Goal: Task Accomplishment & Management: Manage account settings

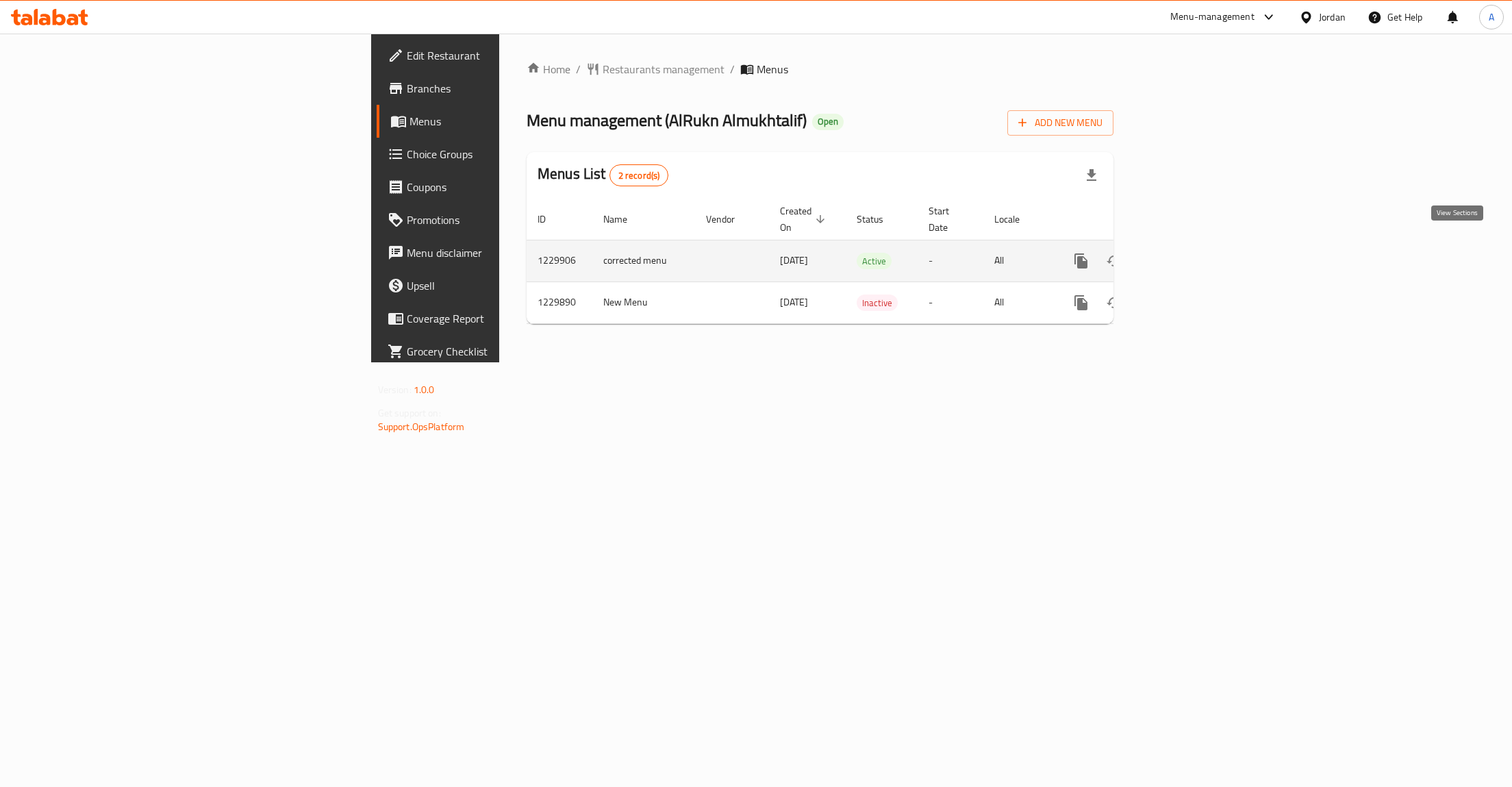
click at [1197, 259] on link "enhanced table" at bounding box center [1180, 261] width 33 height 33
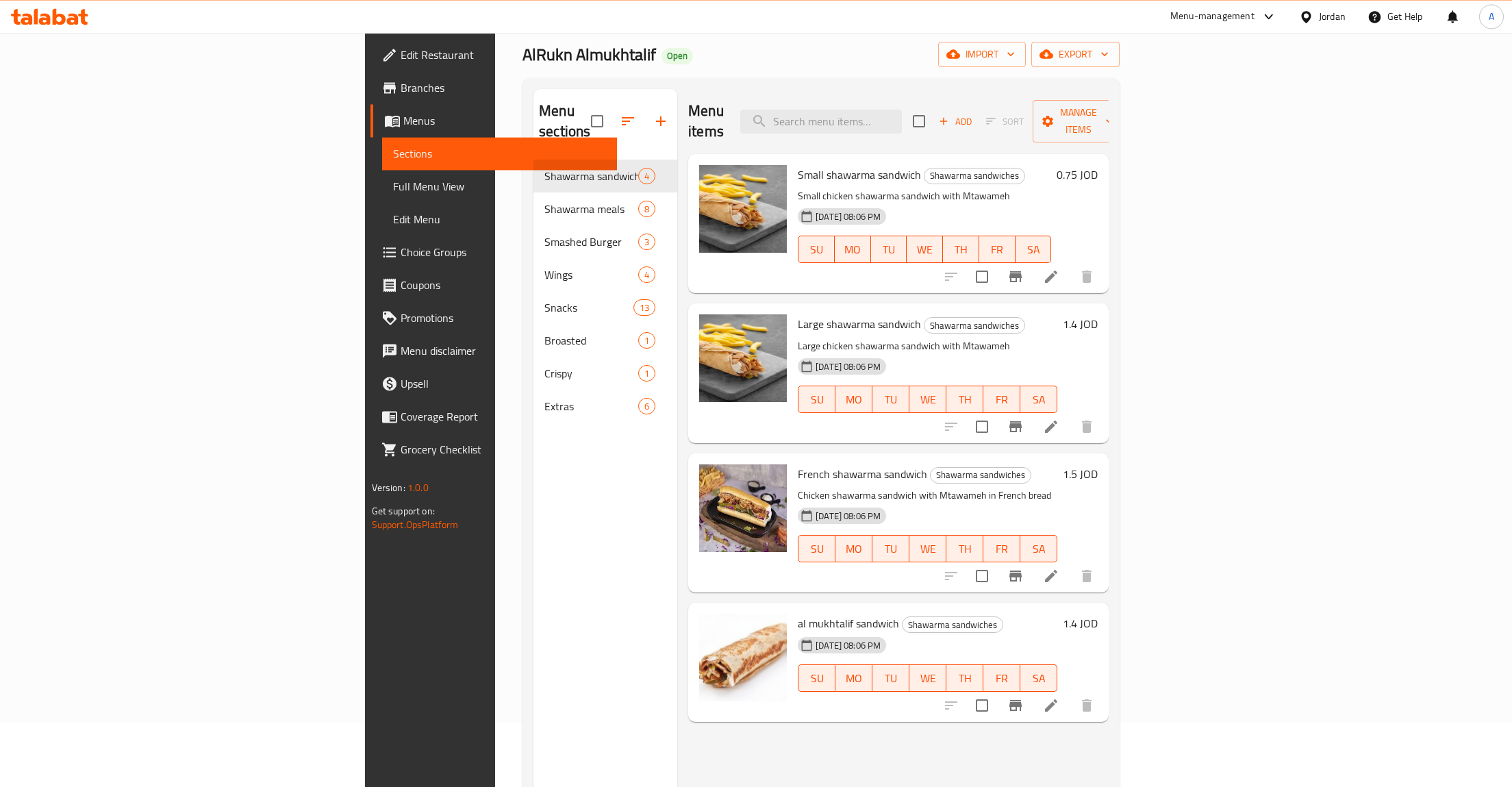
scroll to position [70, 0]
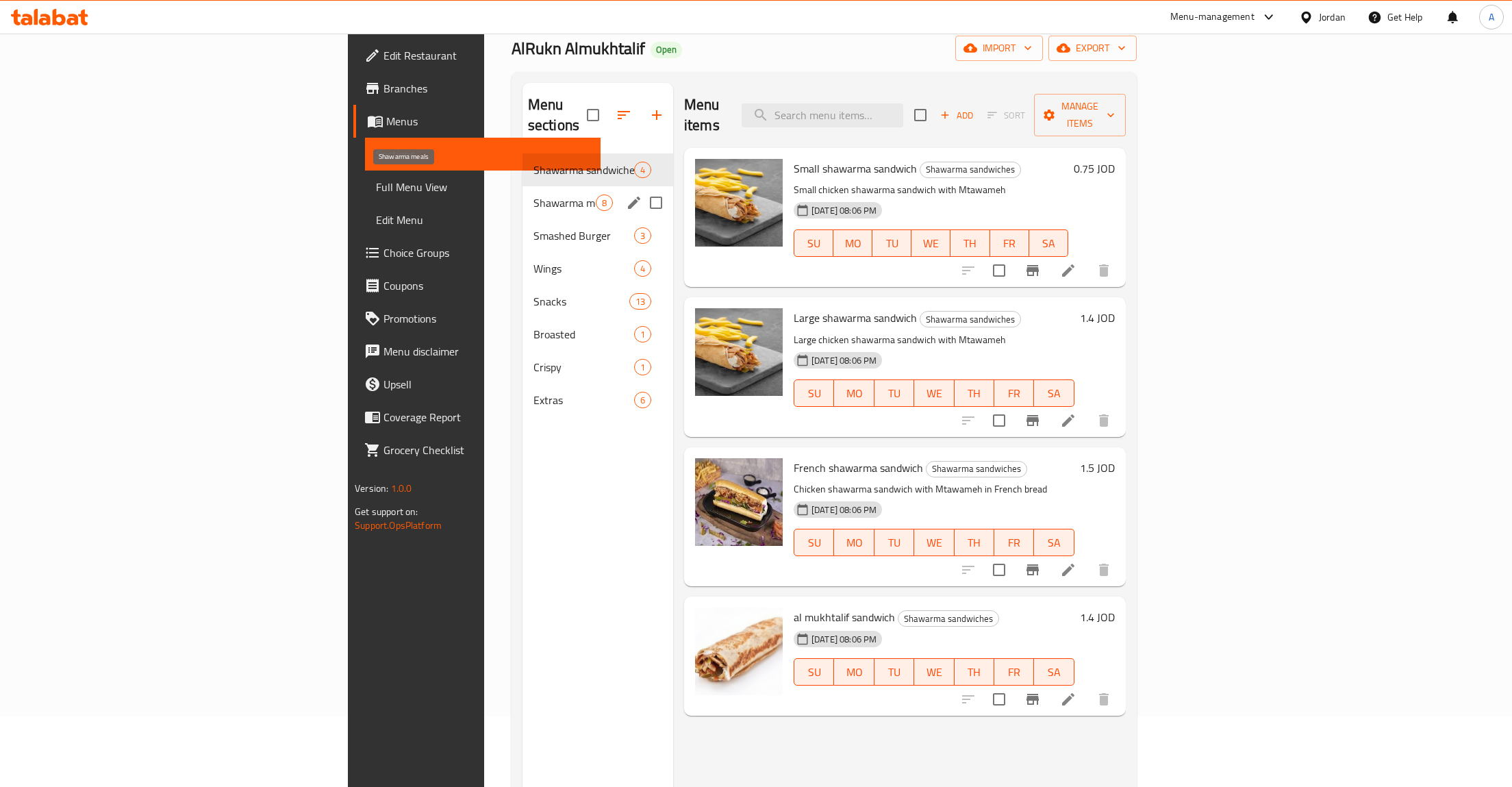
click at [534, 194] on span "Shawarma meals" at bounding box center [564, 202] width 62 height 16
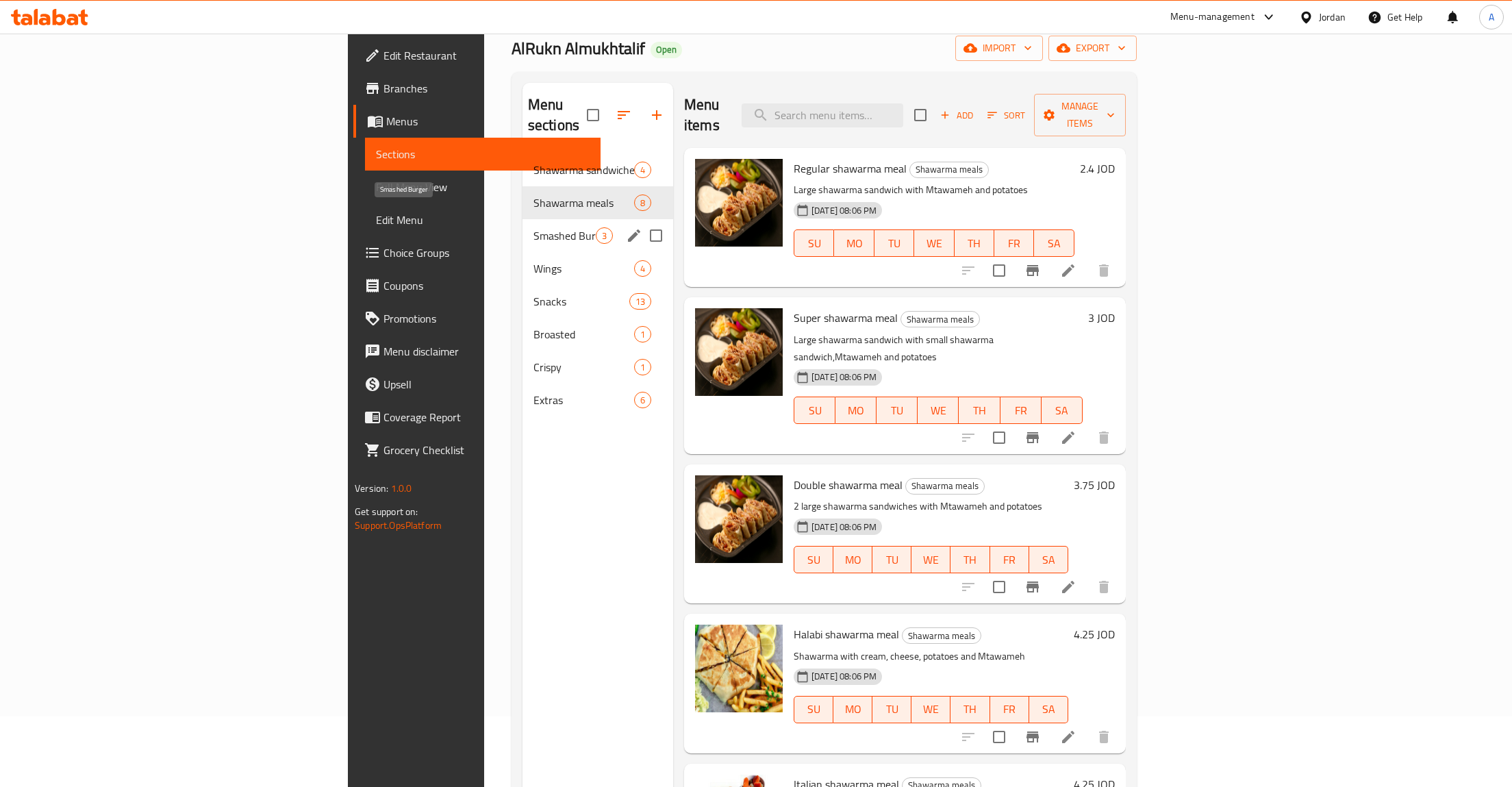
click at [534, 227] on span "Smashed Burger" at bounding box center [564, 235] width 62 height 16
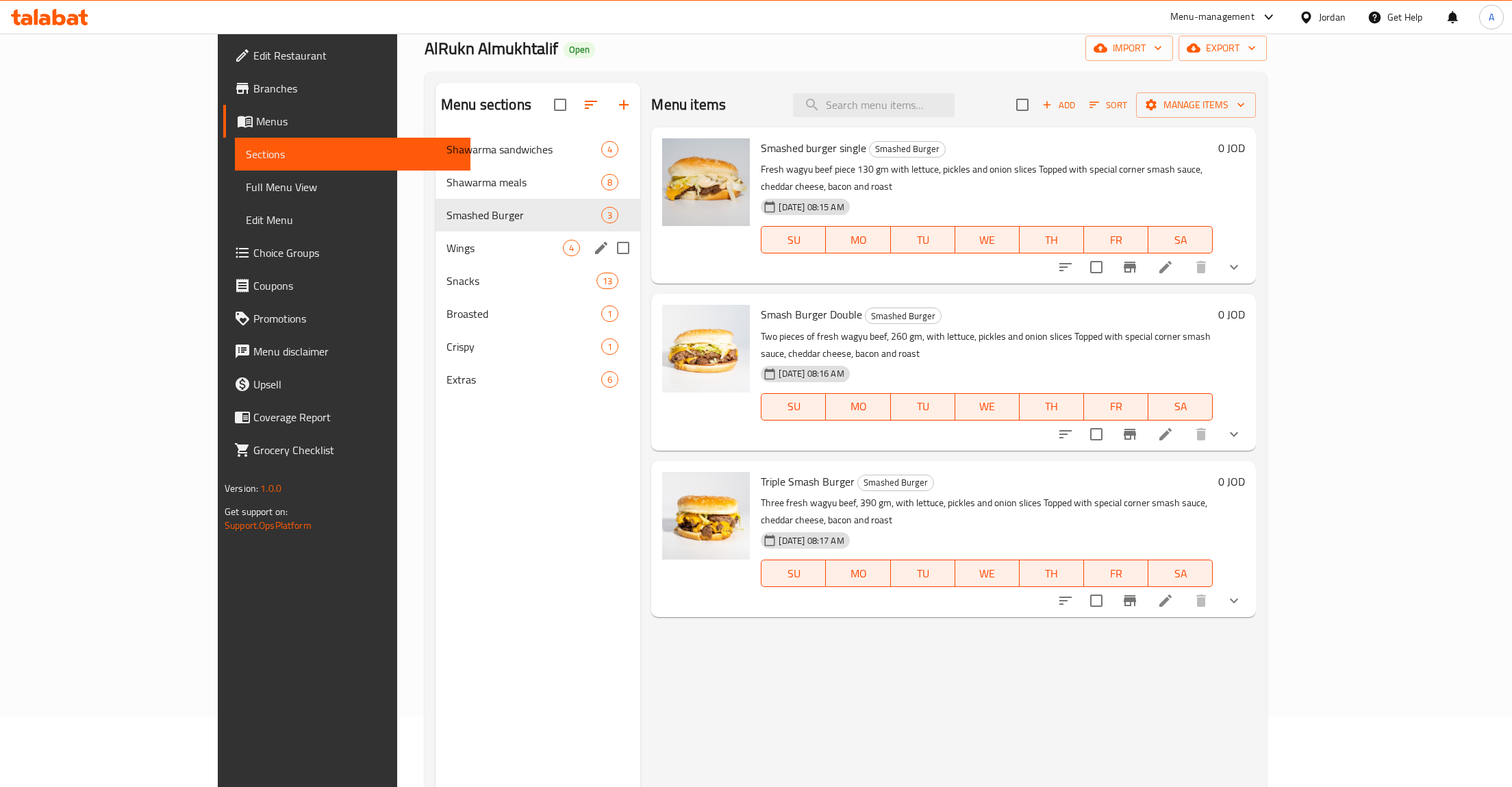
click at [436, 262] on div "Wings 4" at bounding box center [538, 247] width 206 height 33
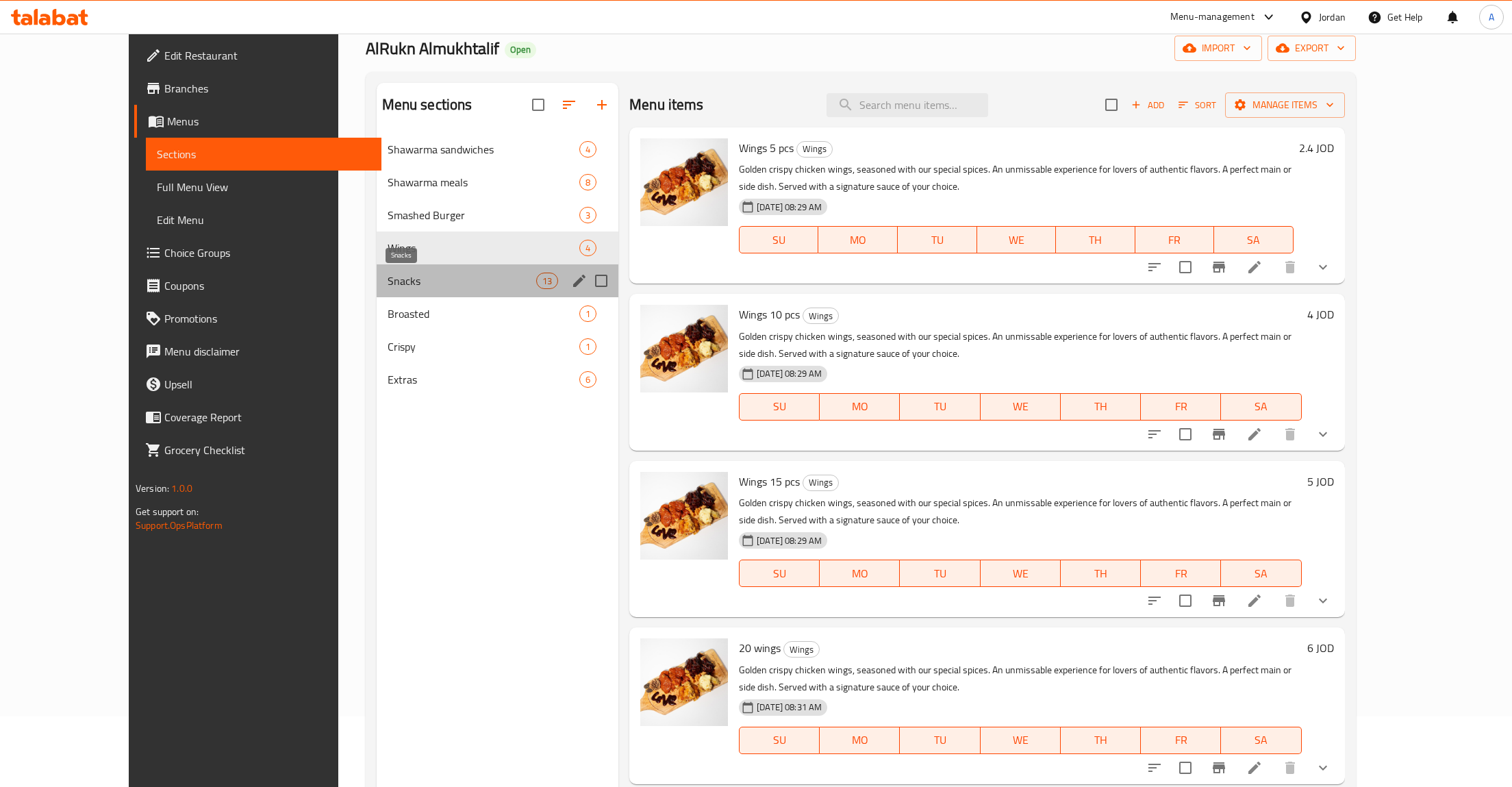
click at [388, 279] on span "Snacks" at bounding box center [462, 281] width 149 height 16
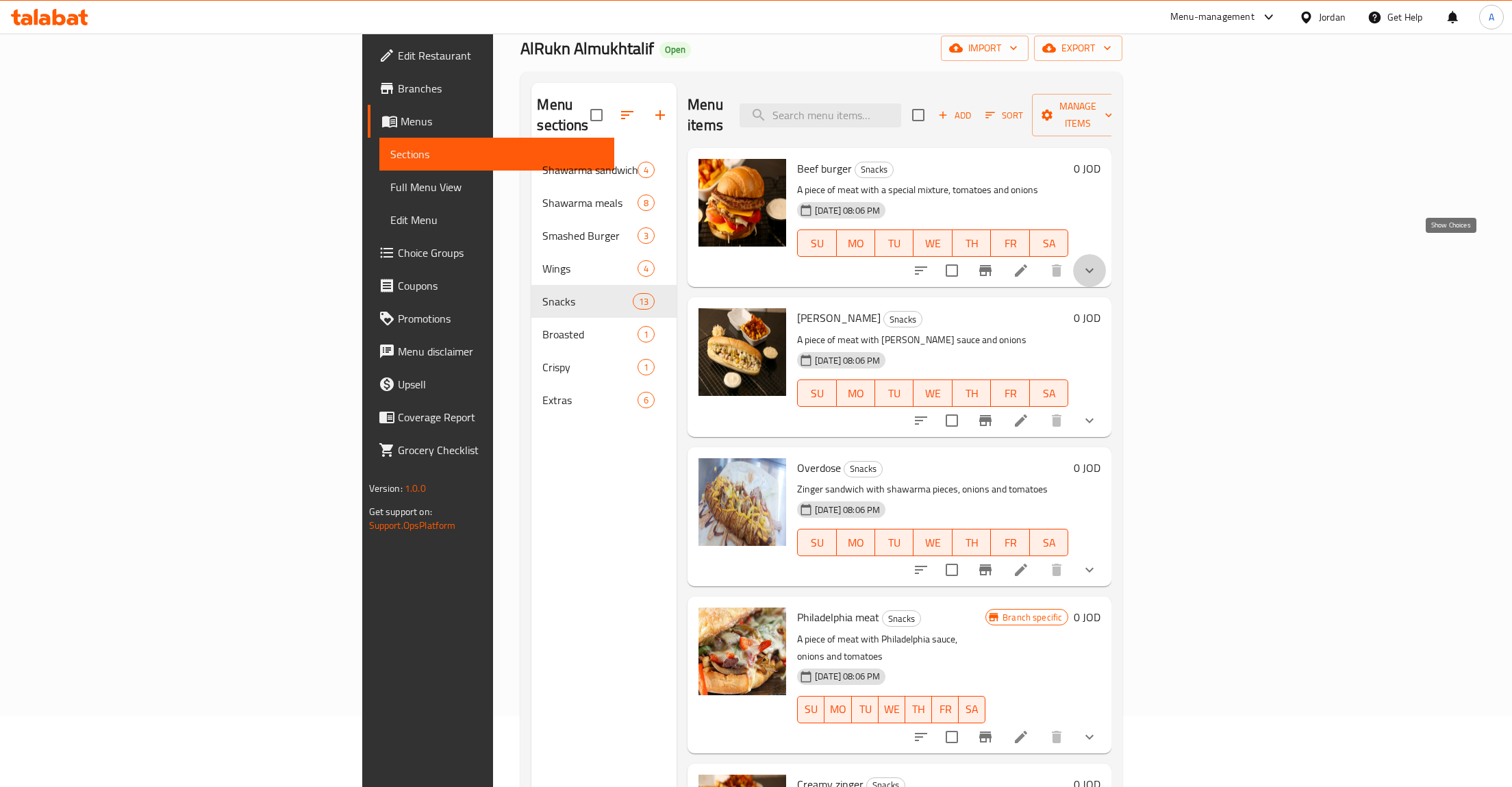
click at [1094, 268] on icon "show more" at bounding box center [1089, 271] width 8 height 5
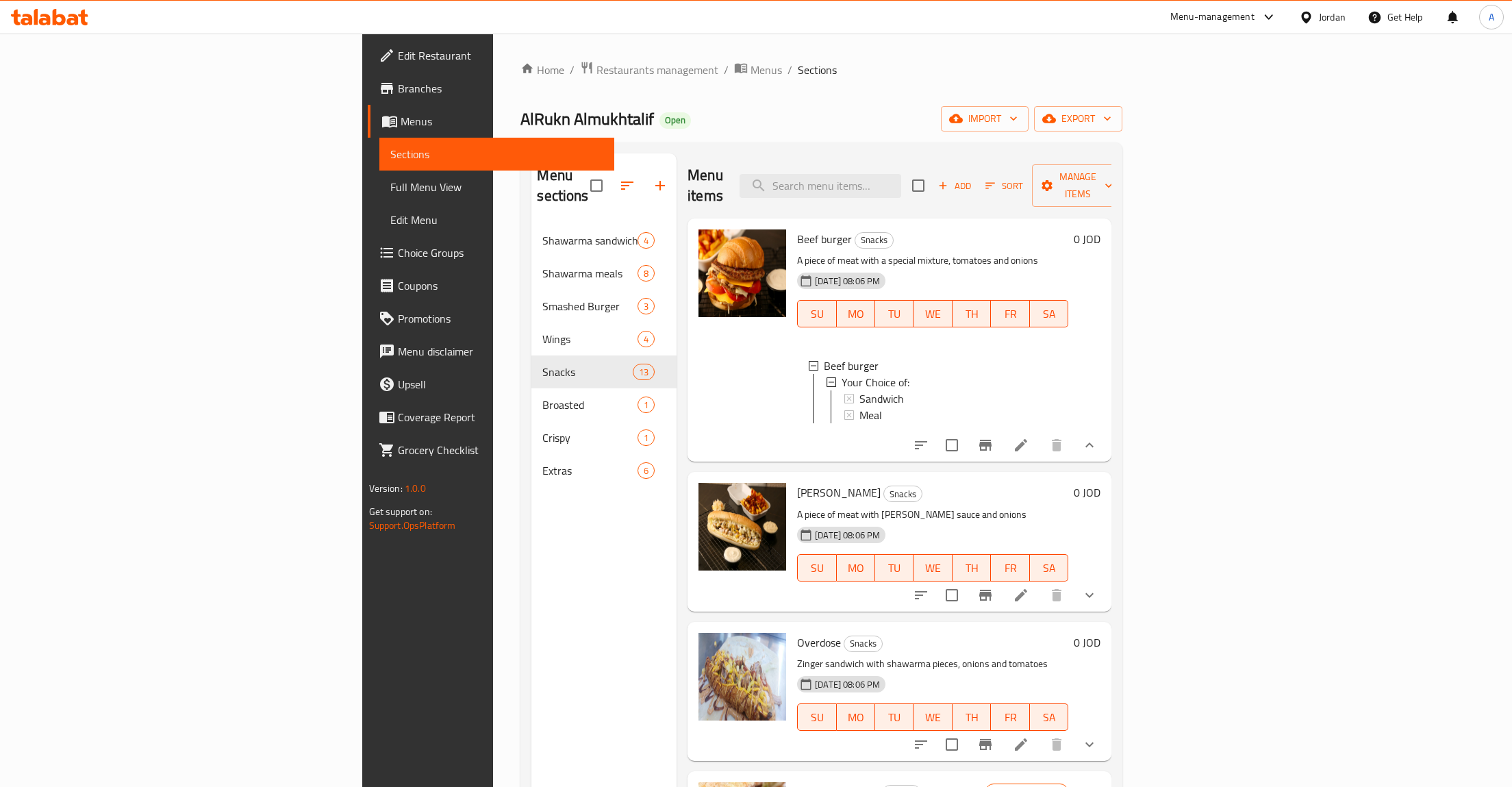
click at [1106, 437] on button "show more" at bounding box center [1089, 445] width 33 height 33
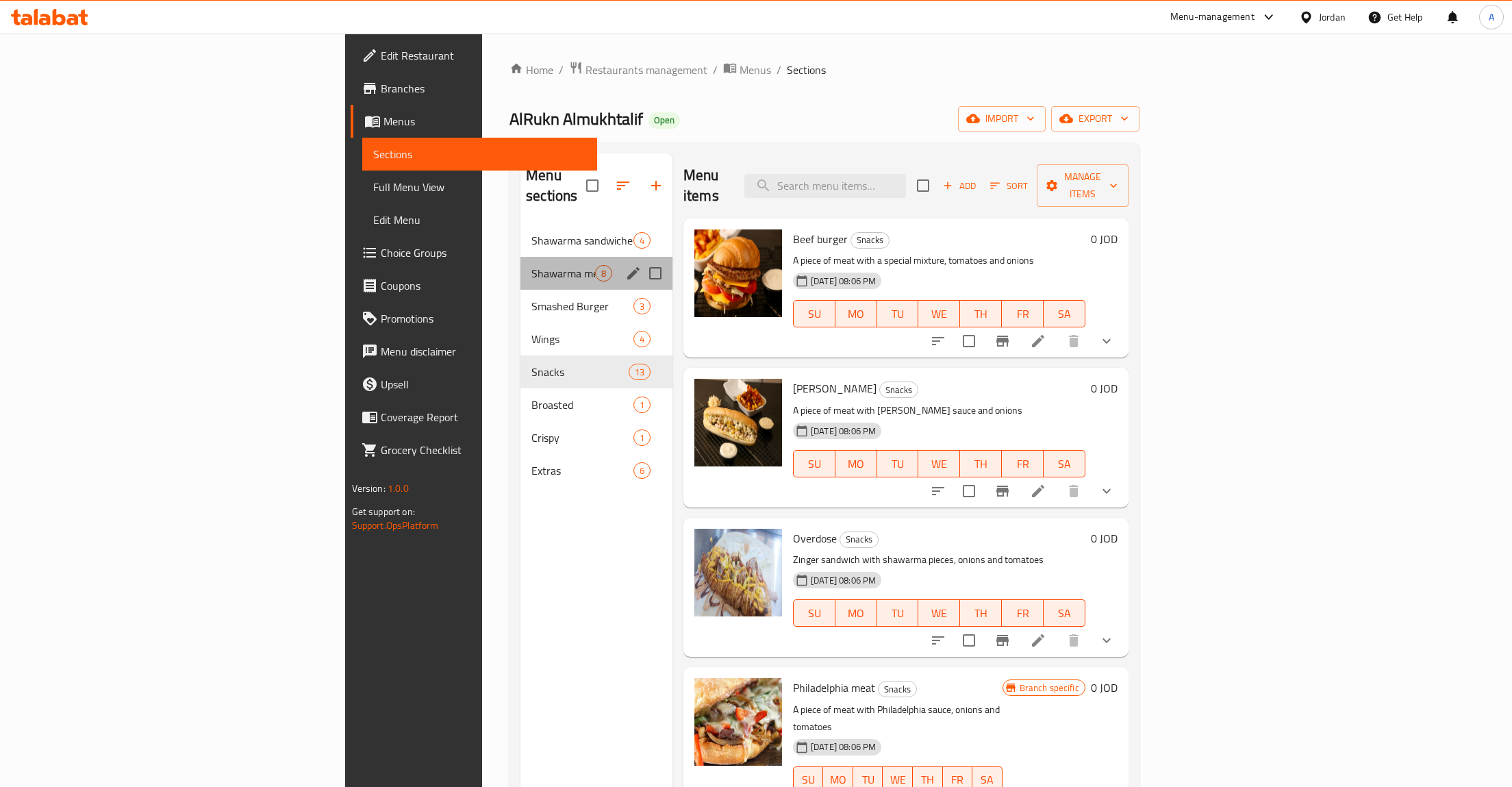
click at [520, 257] on div "Shawarma meals 8" at bounding box center [596, 273] width 152 height 33
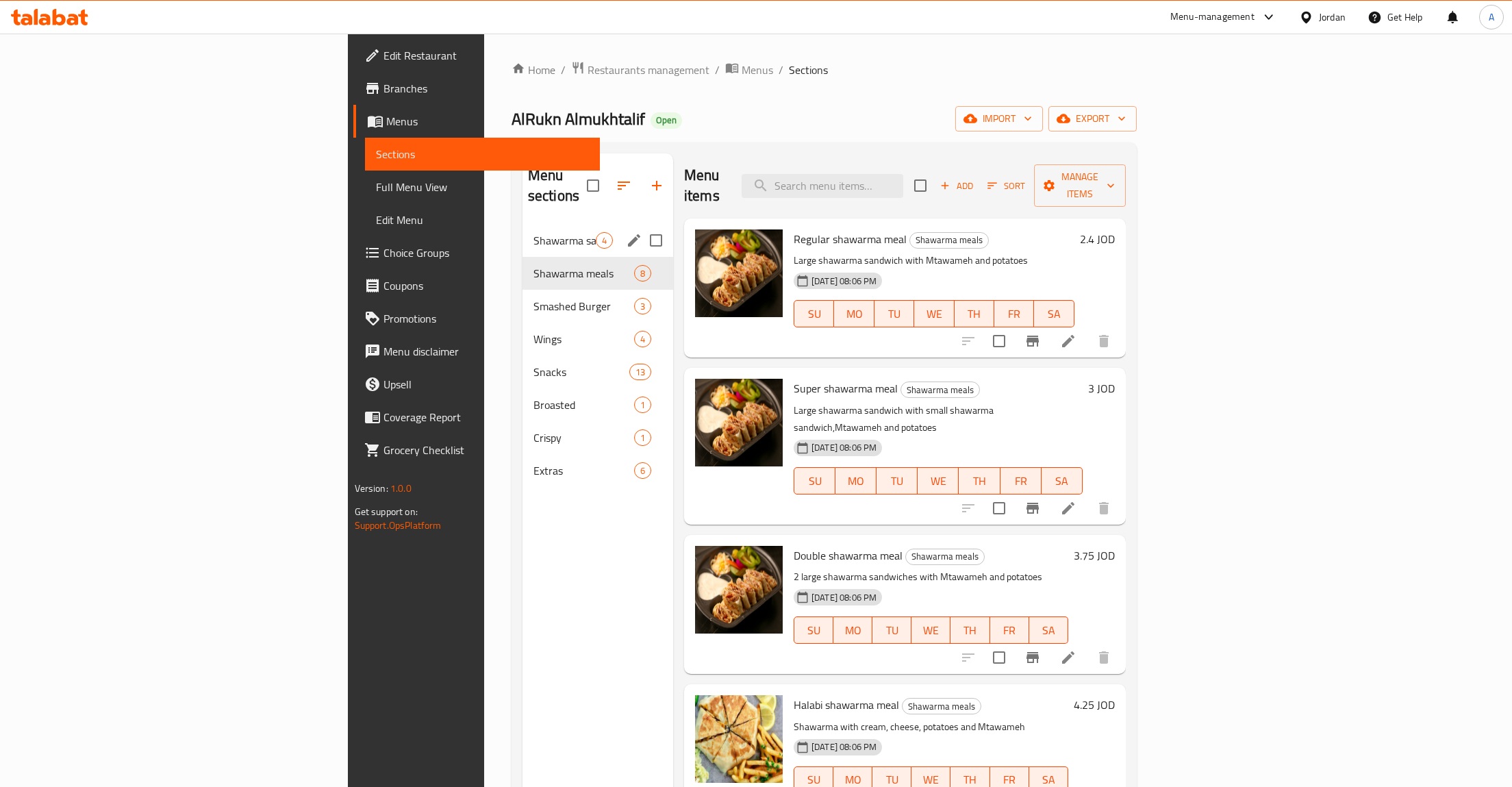
click at [523, 230] on div "Shawarma sandwiches 4" at bounding box center [598, 240] width 150 height 33
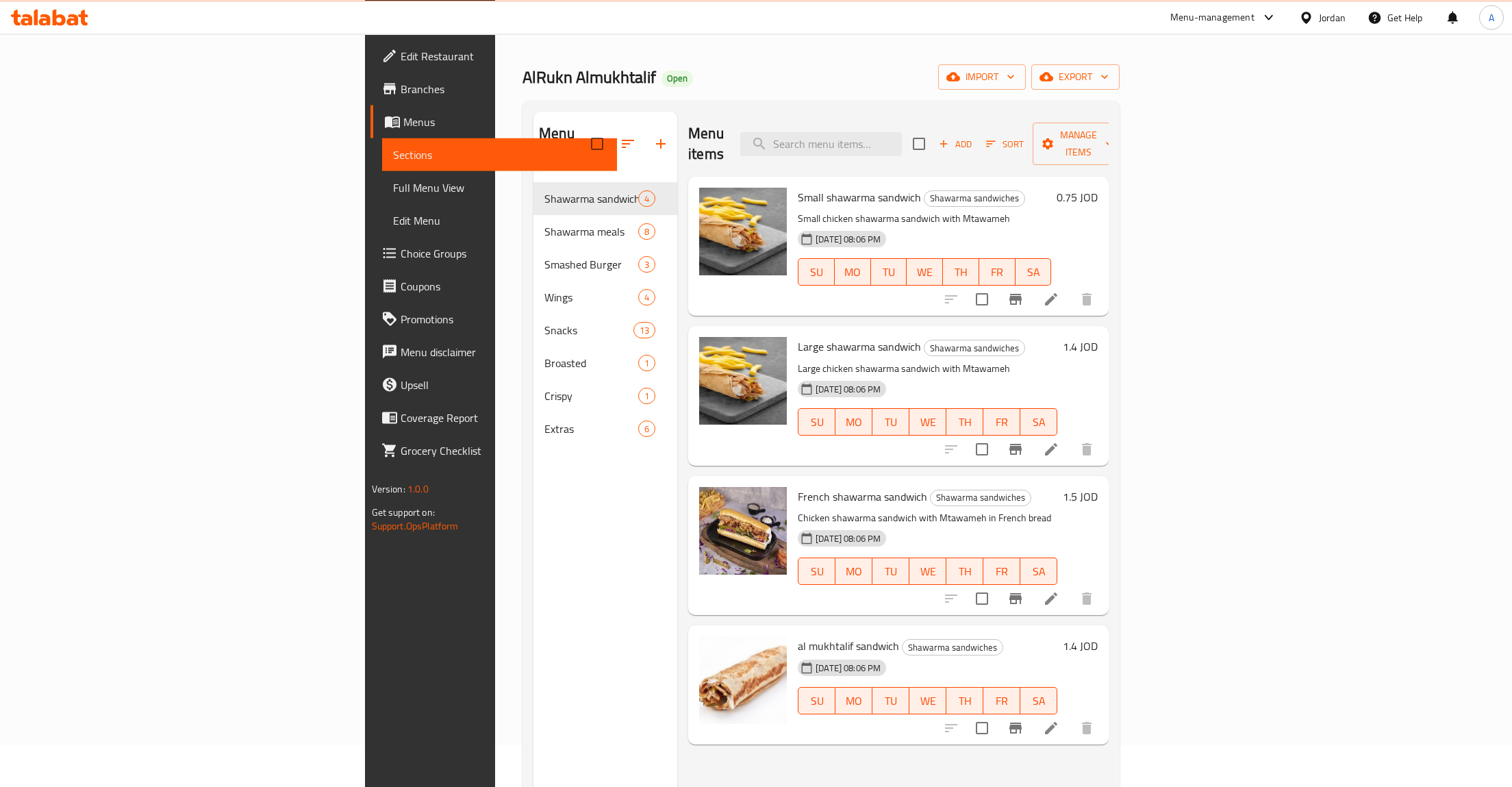
scroll to position [70, 0]
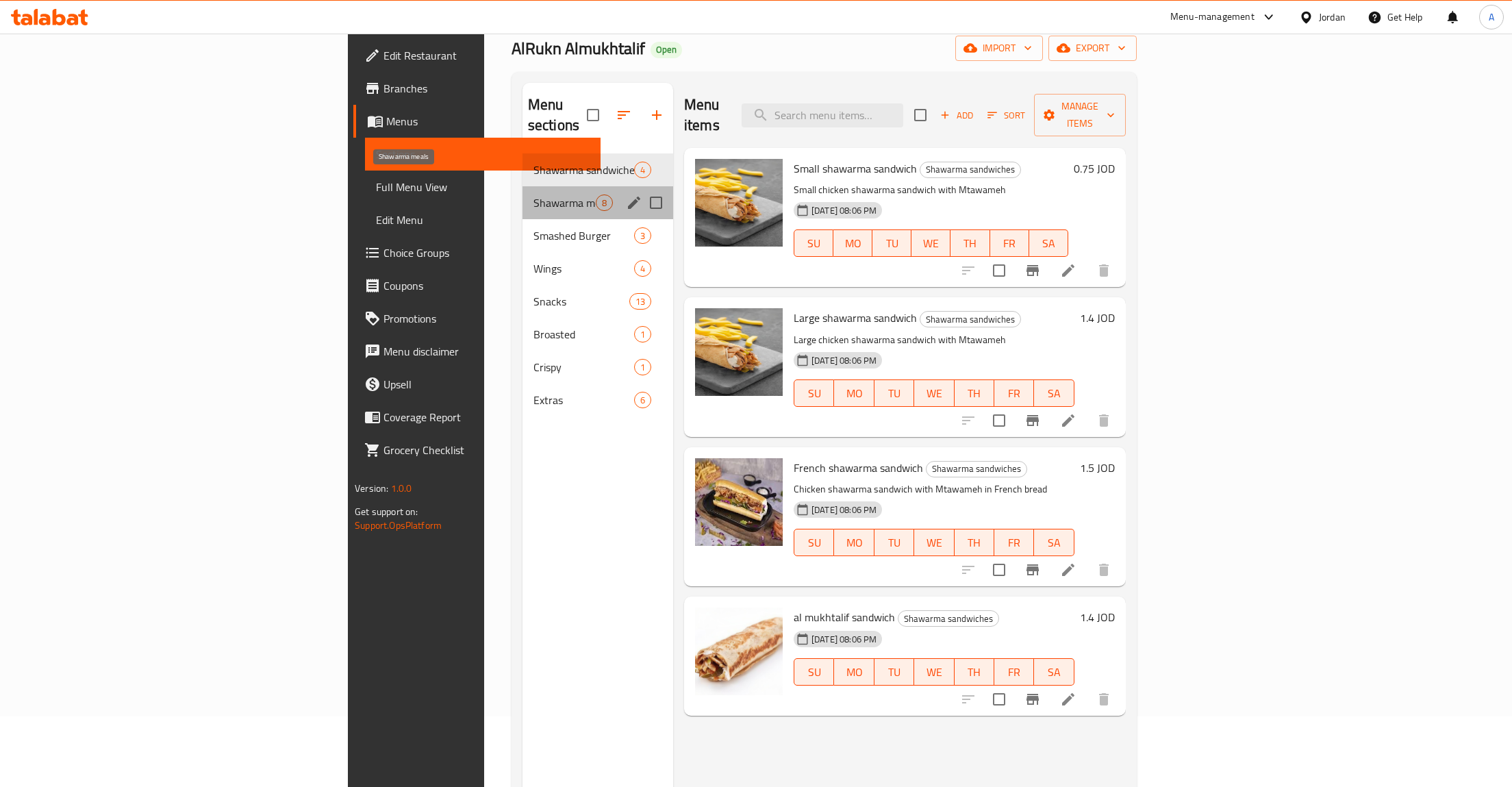
click at [534, 194] on span "Shawarma meals" at bounding box center [564, 202] width 62 height 16
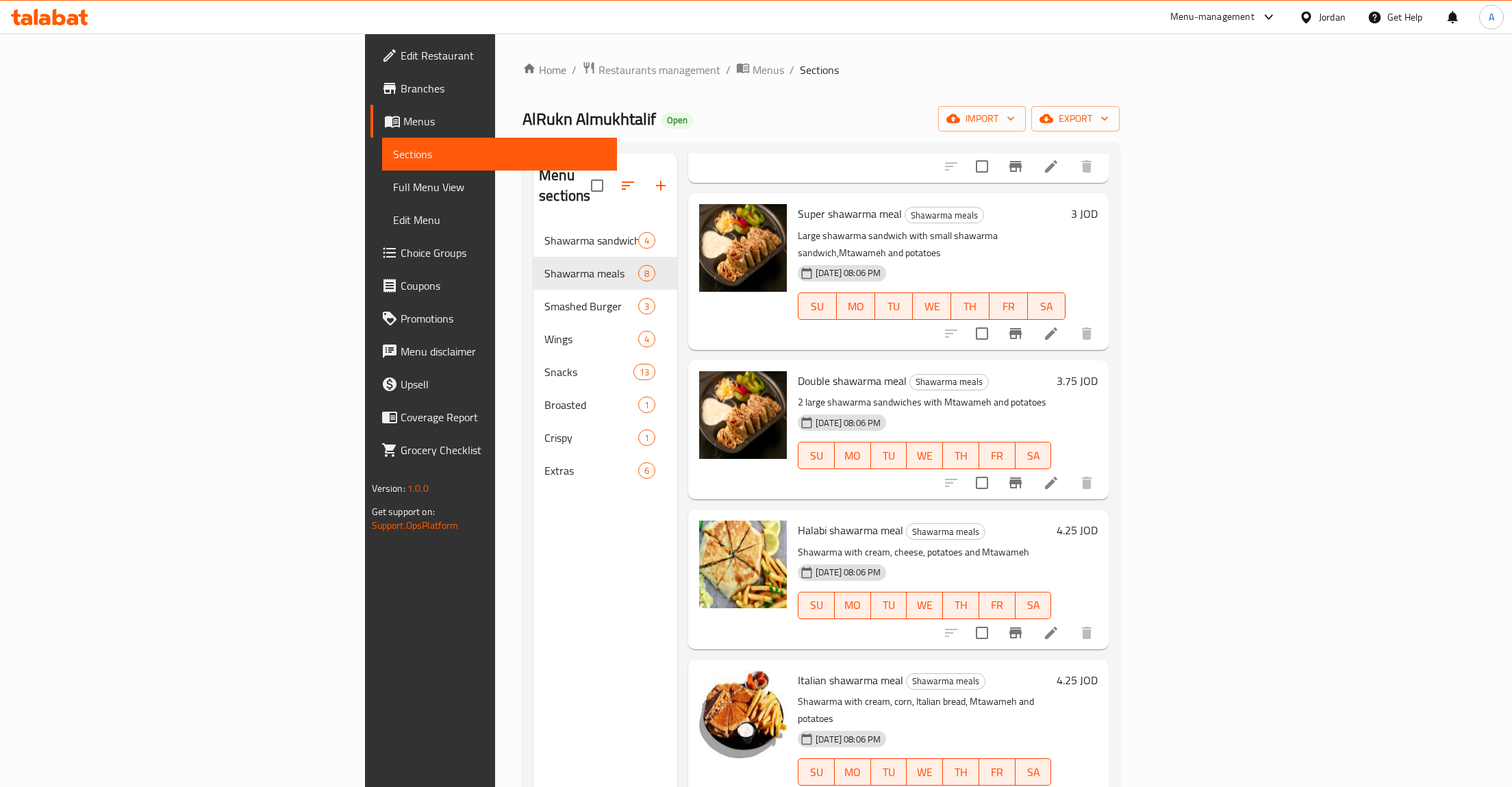
scroll to position [217, 0]
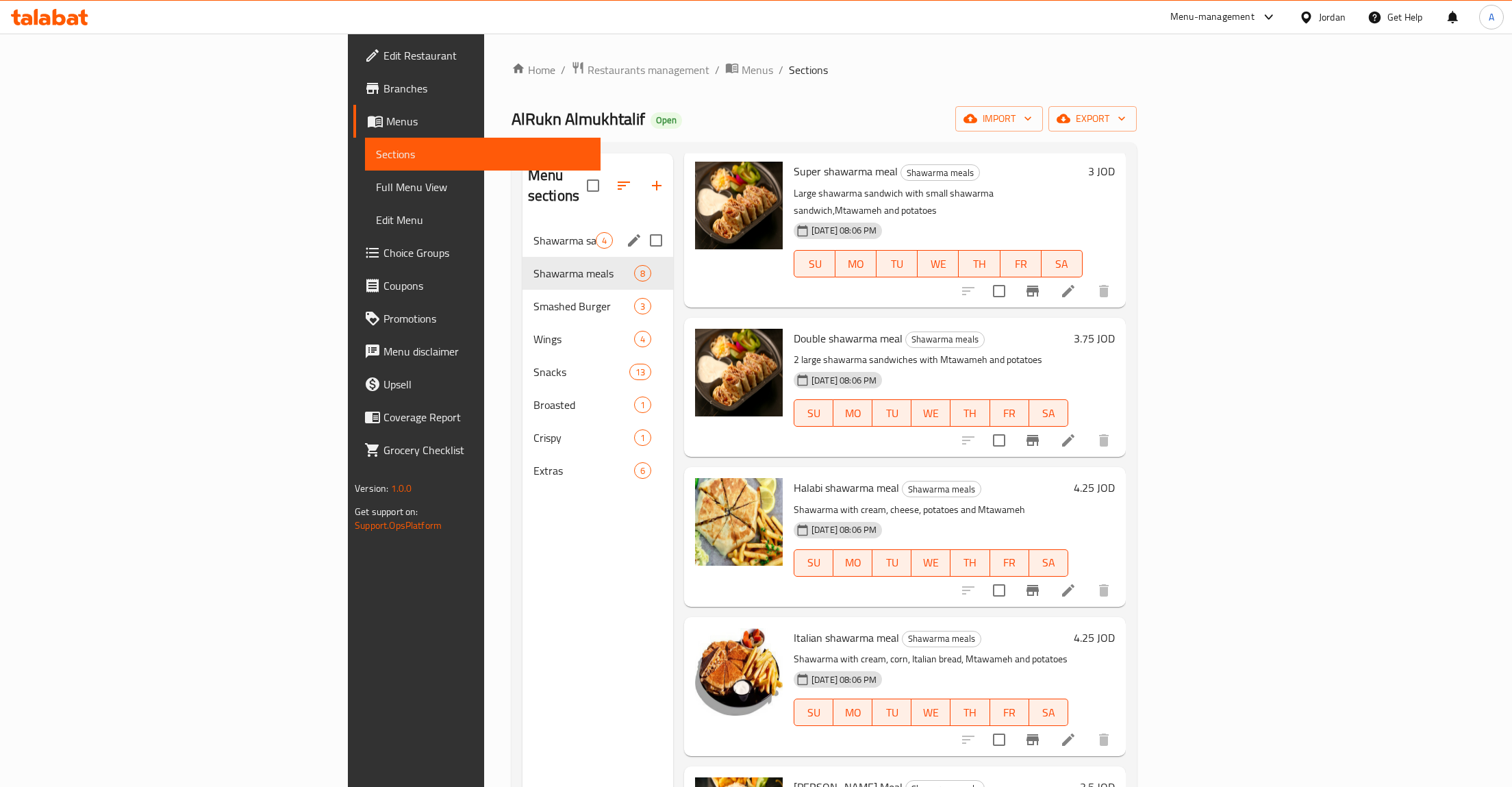
click at [523, 224] on div "Shawarma sandwiches 4" at bounding box center [598, 240] width 150 height 33
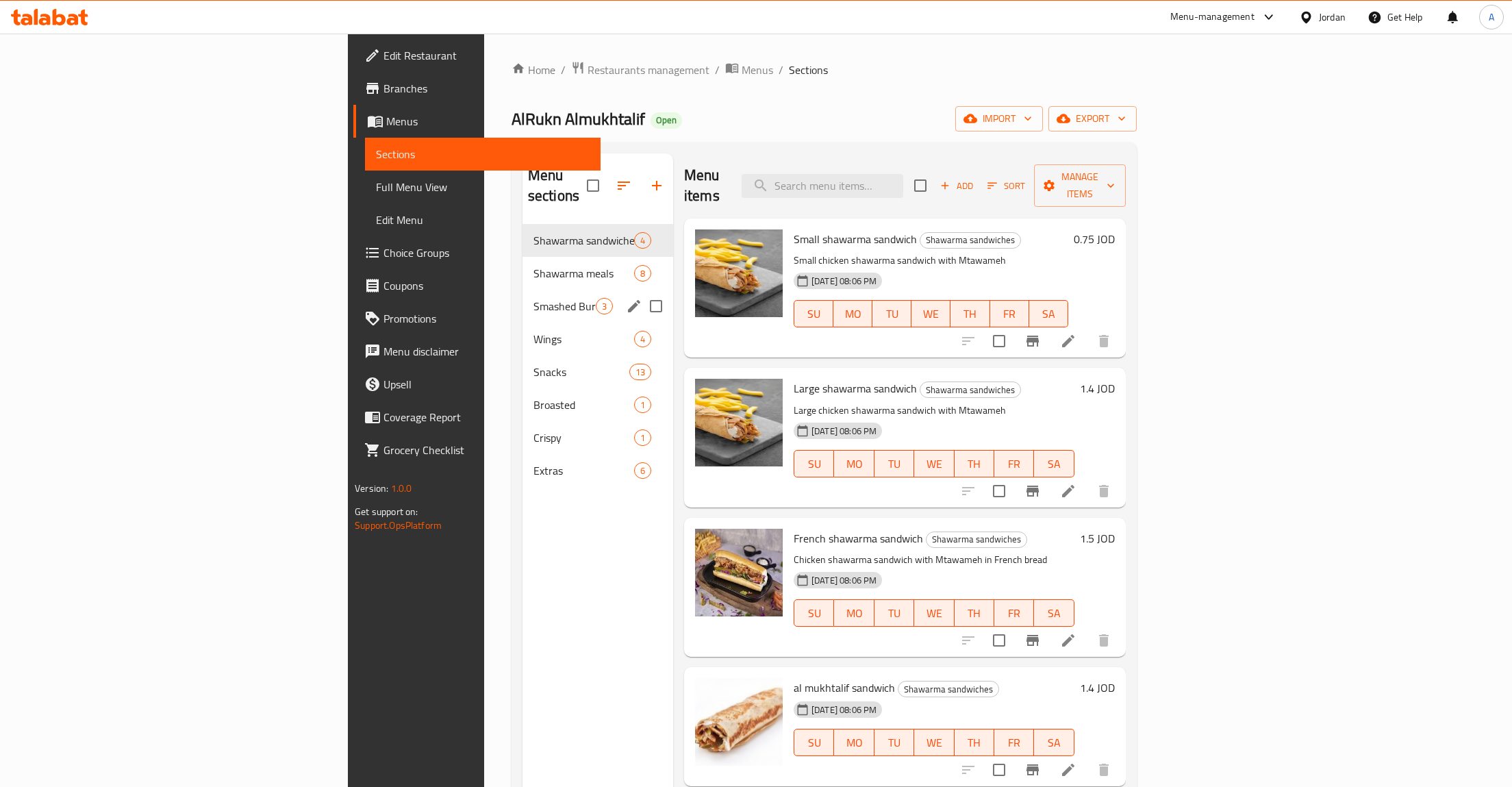
click at [534, 298] on span "Smashed Burger" at bounding box center [564, 305] width 62 height 16
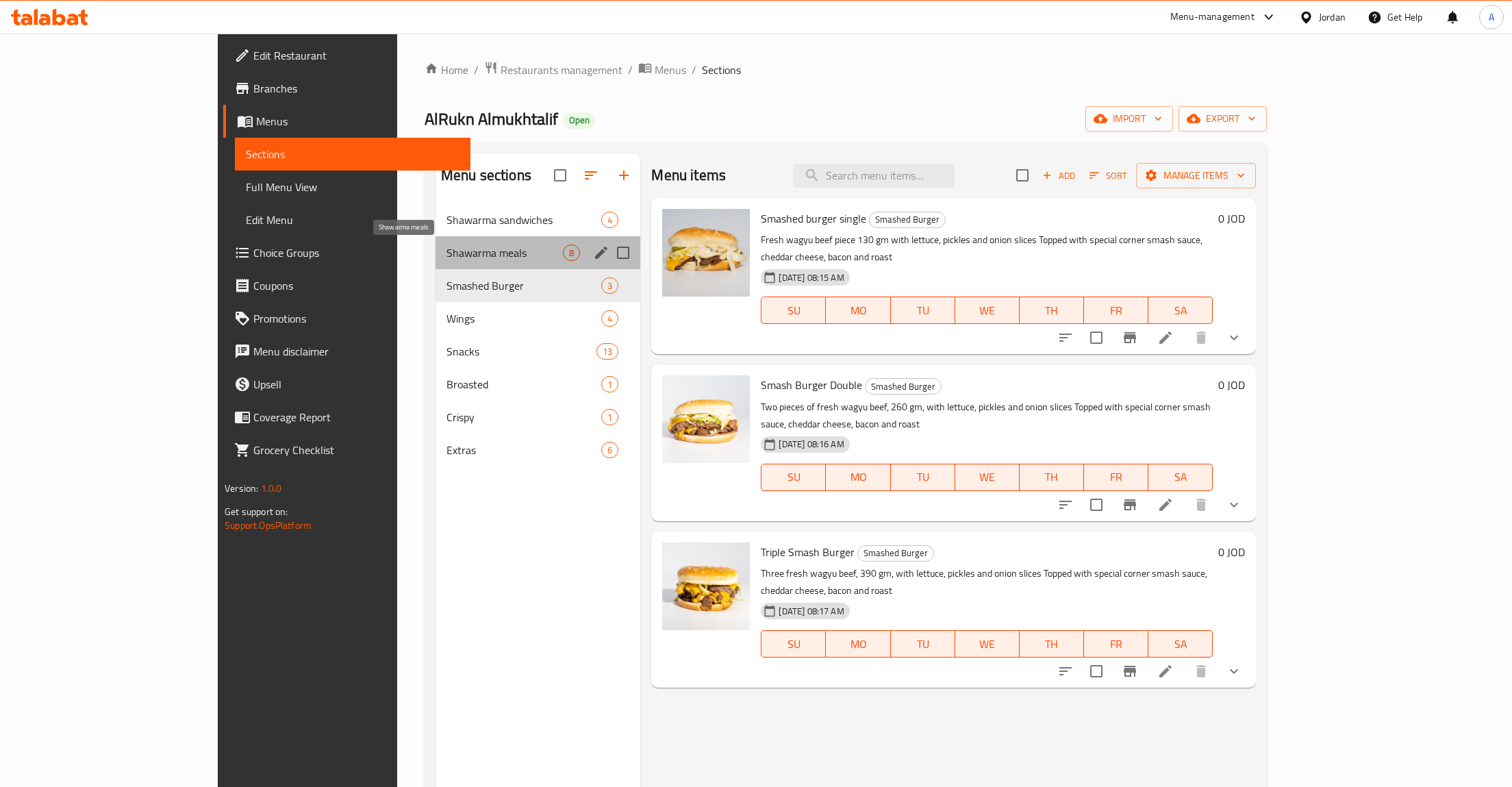
click at [446, 251] on span "Shawarma meals" at bounding box center [504, 252] width 116 height 16
